Goal: Find contact information: Find contact information

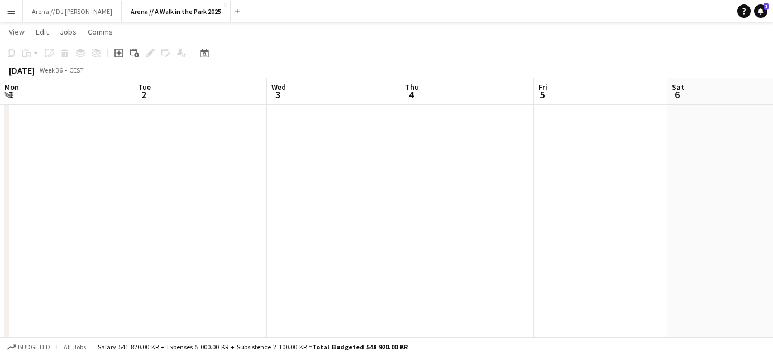
scroll to position [0, 413]
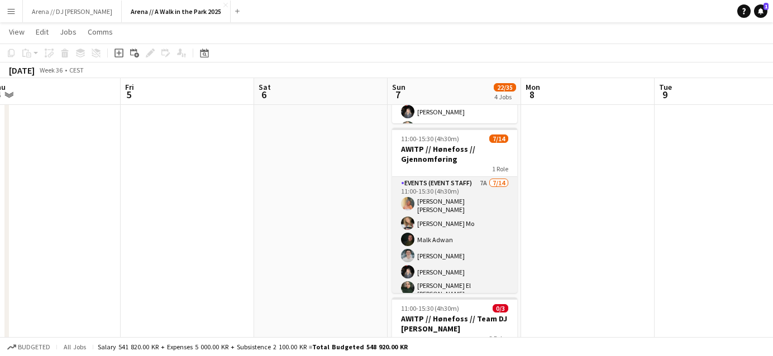
click at [458, 215] on app-card-role "Events (Event Staff) 7A [DATE] 11:00-15:30 (4h30m) [PERSON_NAME] [PERSON_NAME] …" at bounding box center [454, 304] width 125 height 255
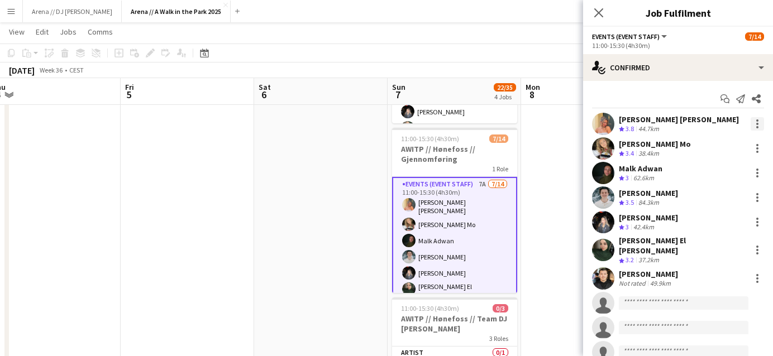
click at [759, 121] on div at bounding box center [756, 123] width 13 height 13
click at [668, 114] on div at bounding box center [386, 178] width 773 height 356
click at [668, 119] on div "[PERSON_NAME] [PERSON_NAME]" at bounding box center [678, 119] width 120 height 10
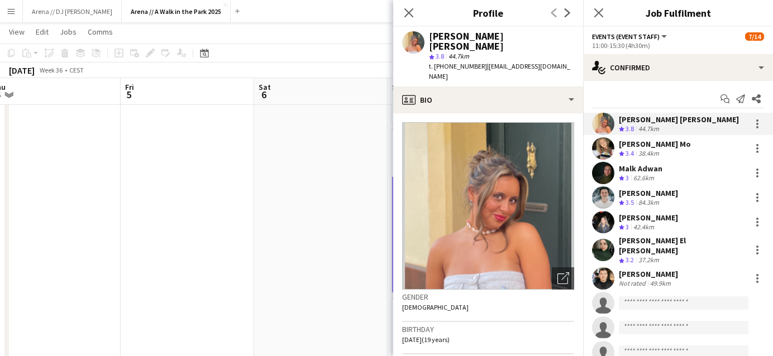
drag, startPoint x: 545, startPoint y: 58, endPoint x: 474, endPoint y: 59, distance: 70.9
click at [474, 61] on div "t. [PHONE_NUMBER] | [EMAIL_ADDRESS][DOMAIN_NAME]" at bounding box center [501, 71] width 145 height 20
copy span "[EMAIL_ADDRESS][DOMAIN_NAME]"
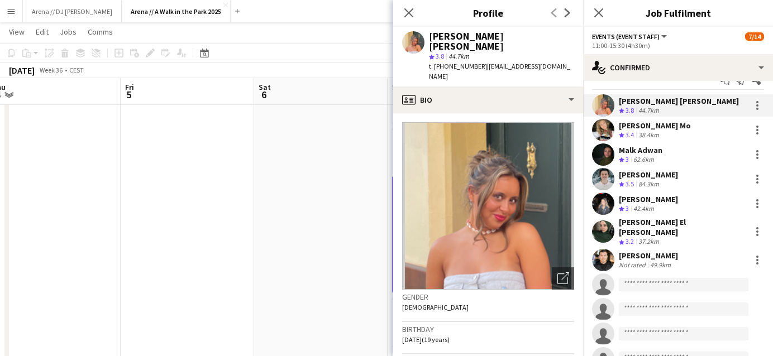
scroll to position [19, 0]
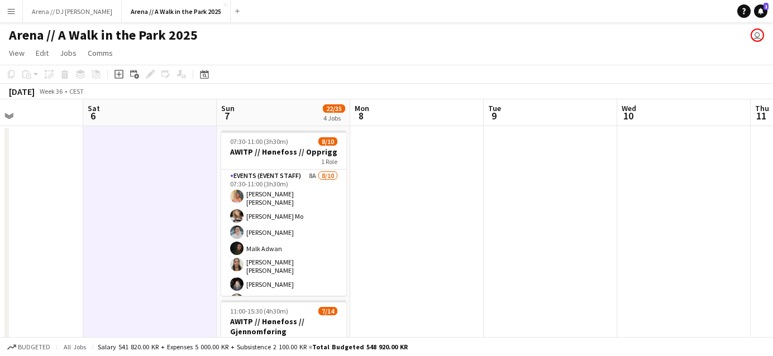
scroll to position [0, 334]
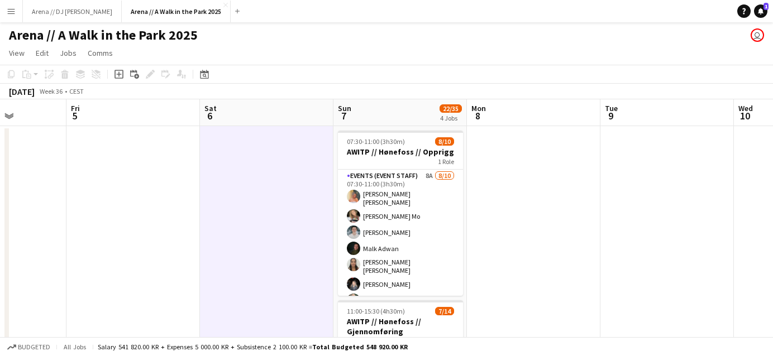
drag, startPoint x: 749, startPoint y: 209, endPoint x: 779, endPoint y: 195, distance: 33.7
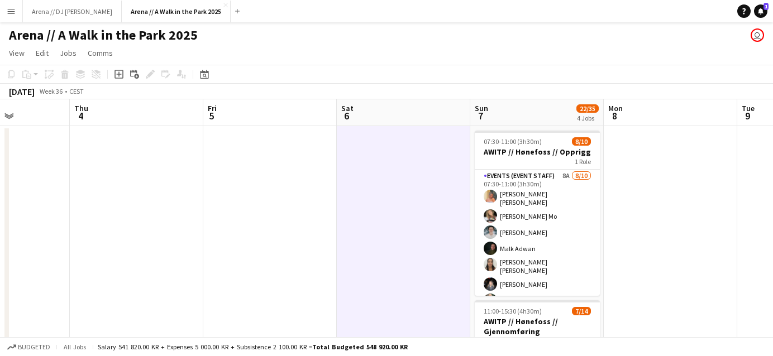
drag, startPoint x: 311, startPoint y: 207, endPoint x: 716, endPoint y: 183, distance: 405.9
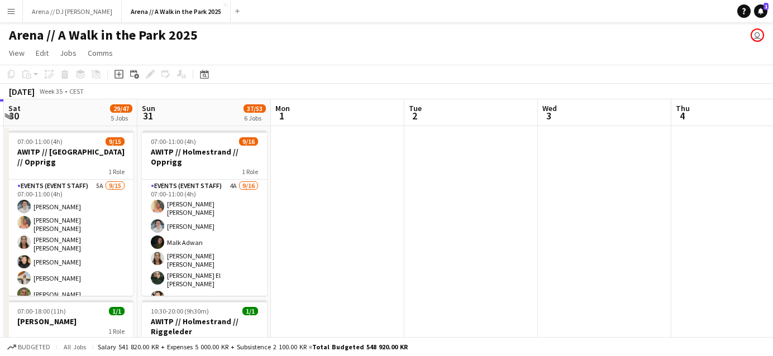
drag, startPoint x: 196, startPoint y: 172, endPoint x: 779, endPoint y: 170, distance: 582.7
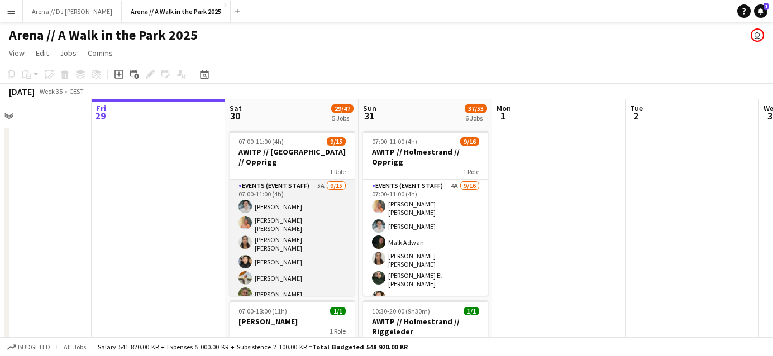
click at [286, 222] on app-card-role "Events (Event Staff) 5A [DATE] 07:00-11:00 (4h) [PERSON_NAME] [PERSON_NAME] [PE…" at bounding box center [291, 315] width 125 height 271
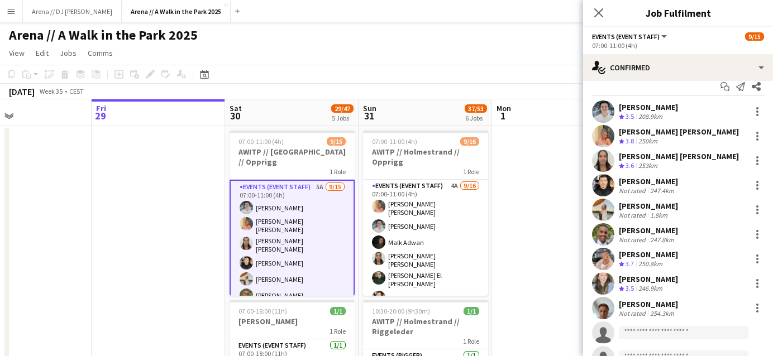
scroll to position [13, 0]
click at [632, 161] on span "3.6" at bounding box center [629, 165] width 8 height 8
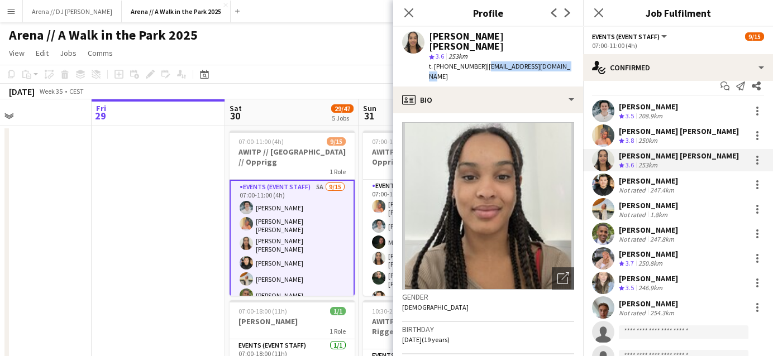
drag, startPoint x: 554, startPoint y: 57, endPoint x: 476, endPoint y: 59, distance: 78.2
click at [476, 59] on div "[PERSON_NAME] [PERSON_NAME] star 3.6 253km t. [PHONE_NUMBER] | [EMAIL_ADDRESS][…" at bounding box center [488, 57] width 190 height 60
copy span "[EMAIL_ADDRESS][DOMAIN_NAME]"
